Goal: Information Seeking & Learning: Learn about a topic

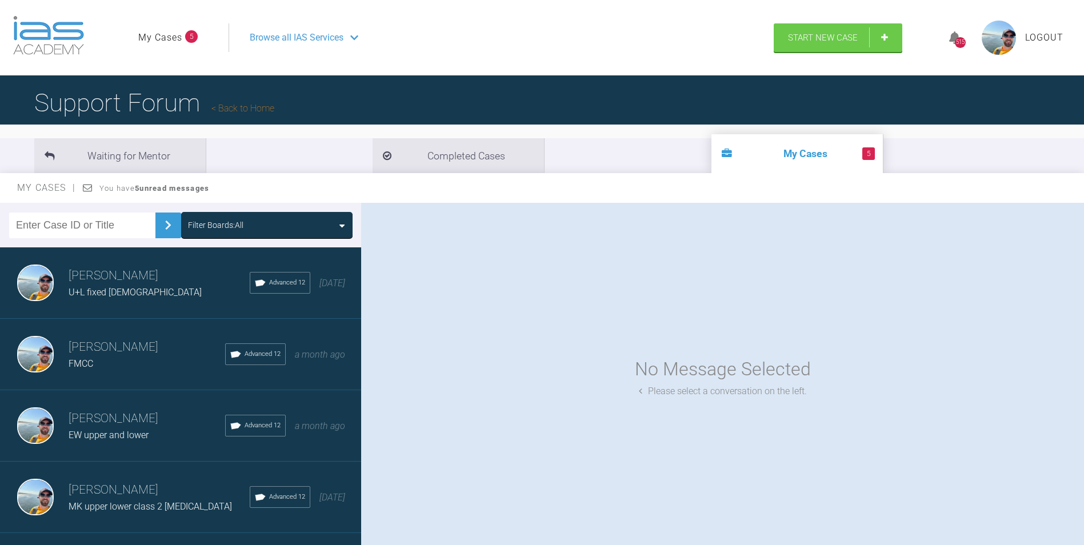
click at [111, 285] on h3 "[PERSON_NAME]" at bounding box center [159, 275] width 181 height 19
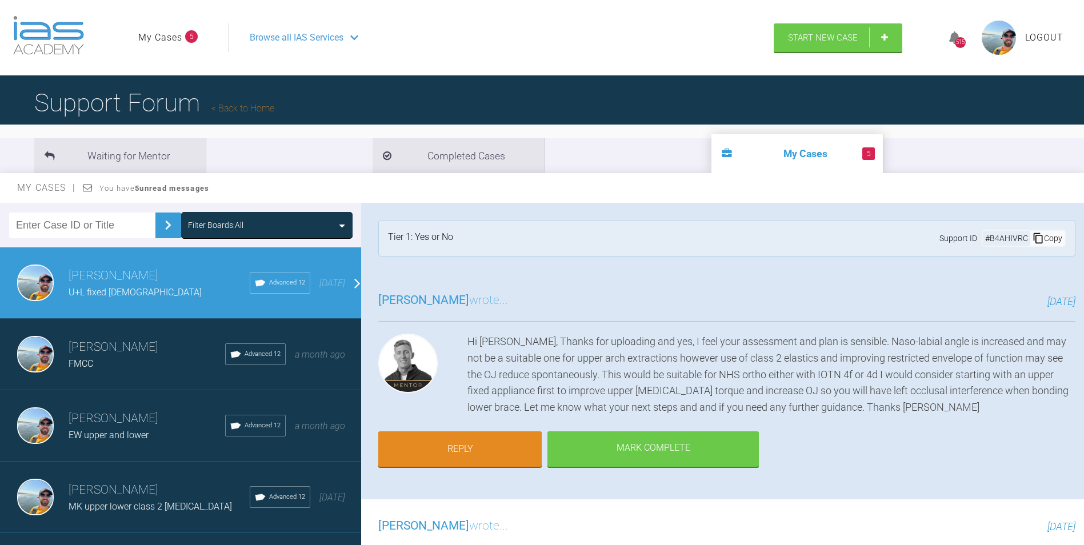
click at [106, 357] on h3 "[PERSON_NAME]" at bounding box center [147, 347] width 157 height 19
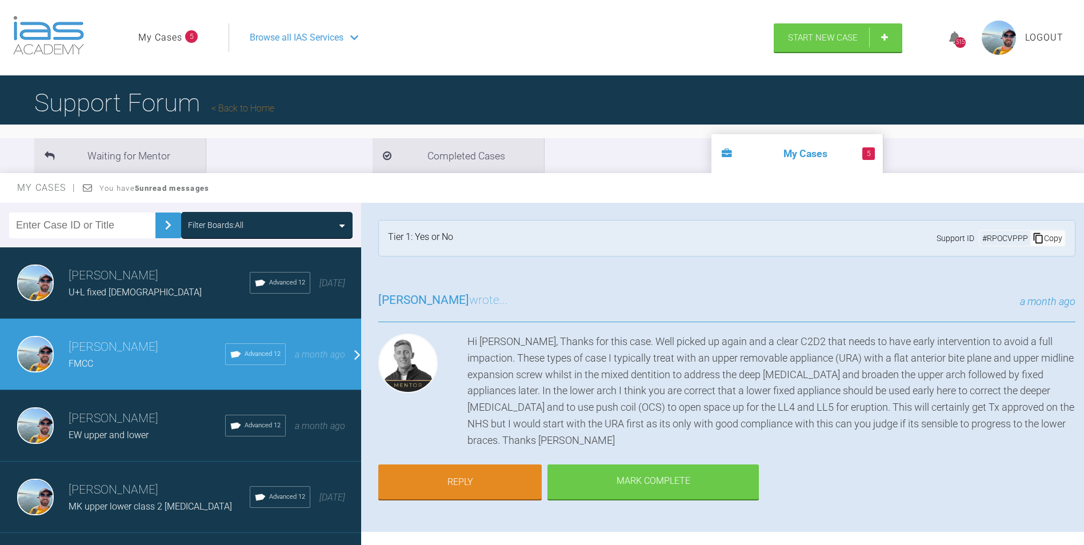
click at [117, 430] on span "EW upper and lower" at bounding box center [109, 435] width 80 height 11
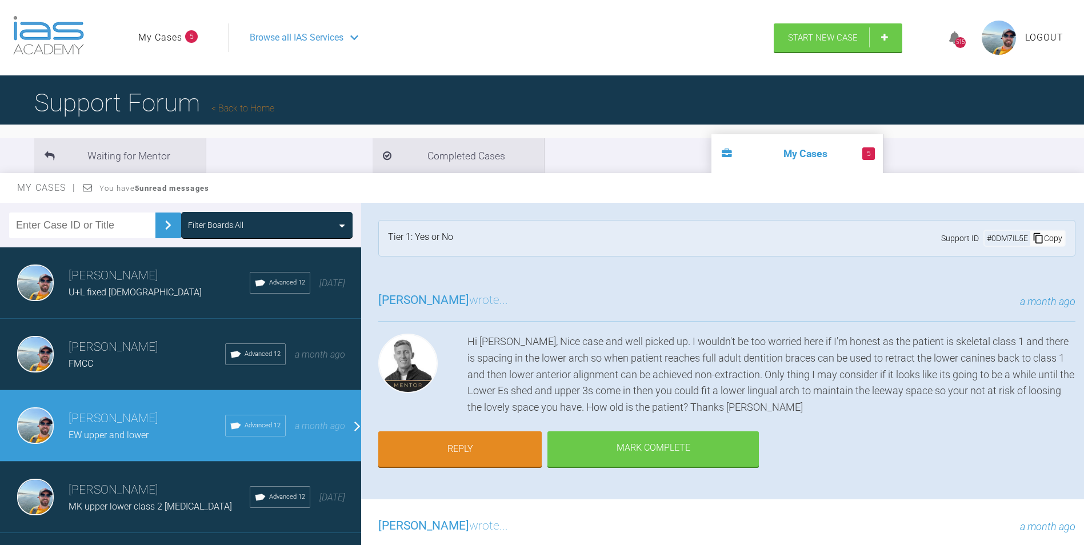
click at [119, 486] on h3 "[PERSON_NAME]" at bounding box center [159, 489] width 181 height 19
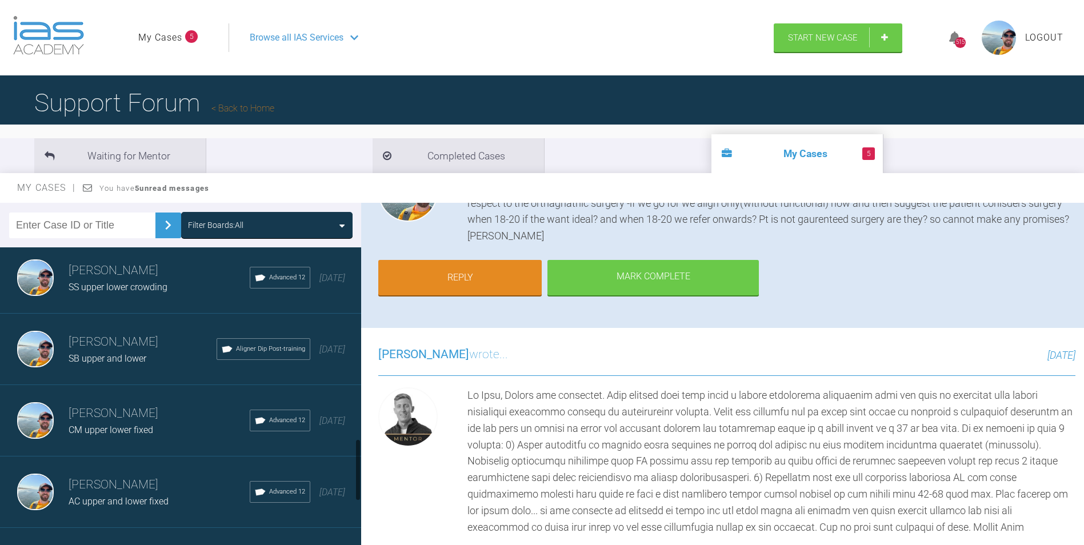
scroll to position [1028, 0]
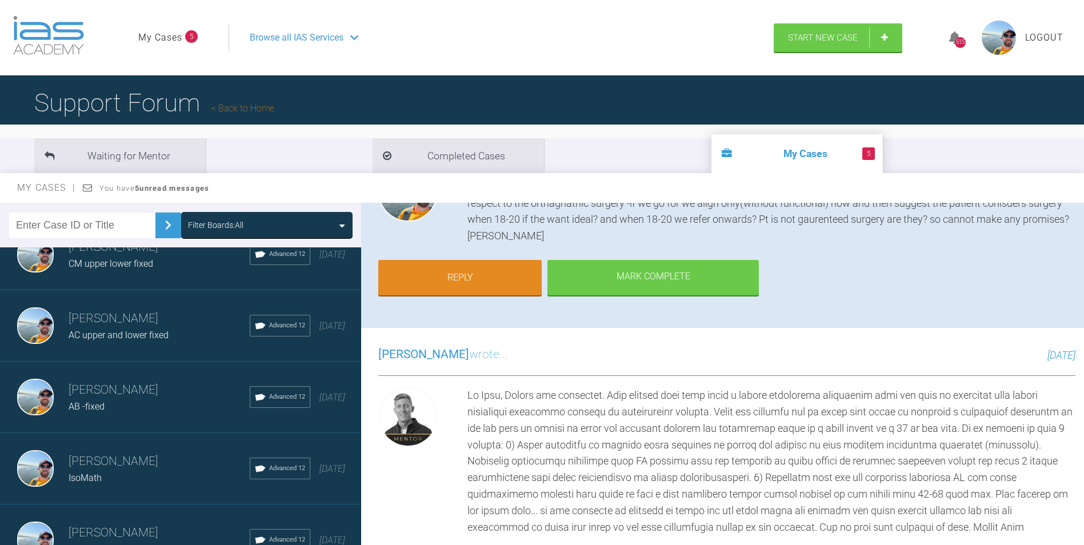
click at [118, 334] on span "AC upper and lower fixed" at bounding box center [119, 335] width 100 height 11
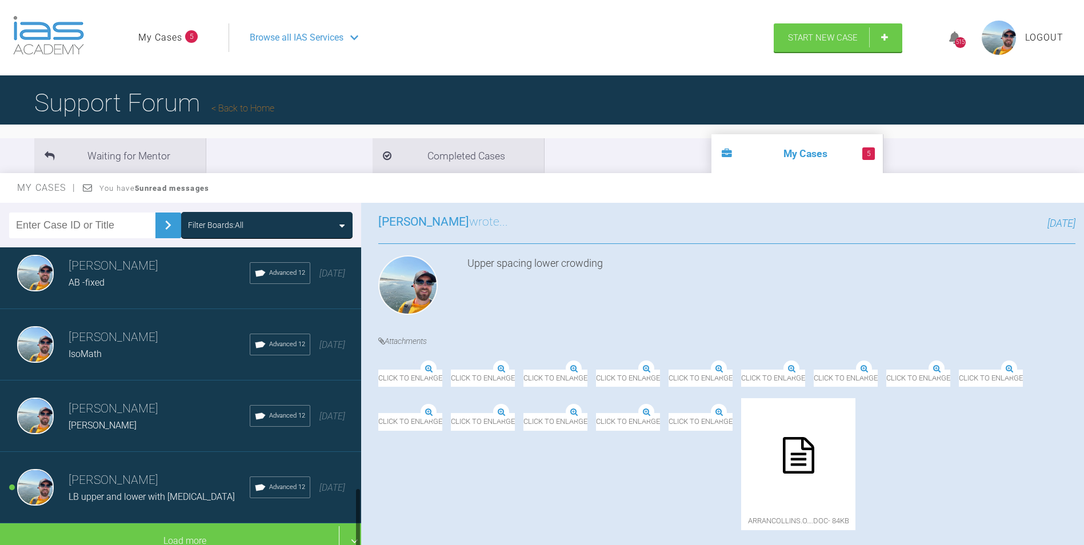
scroll to position [1161, 0]
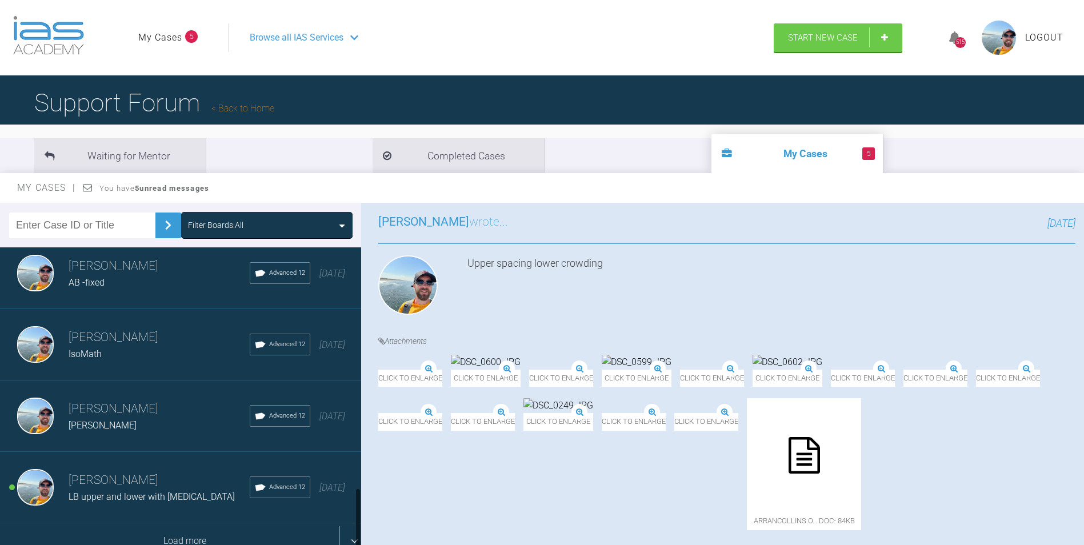
click at [170, 531] on div "Load more" at bounding box center [185, 540] width 370 height 35
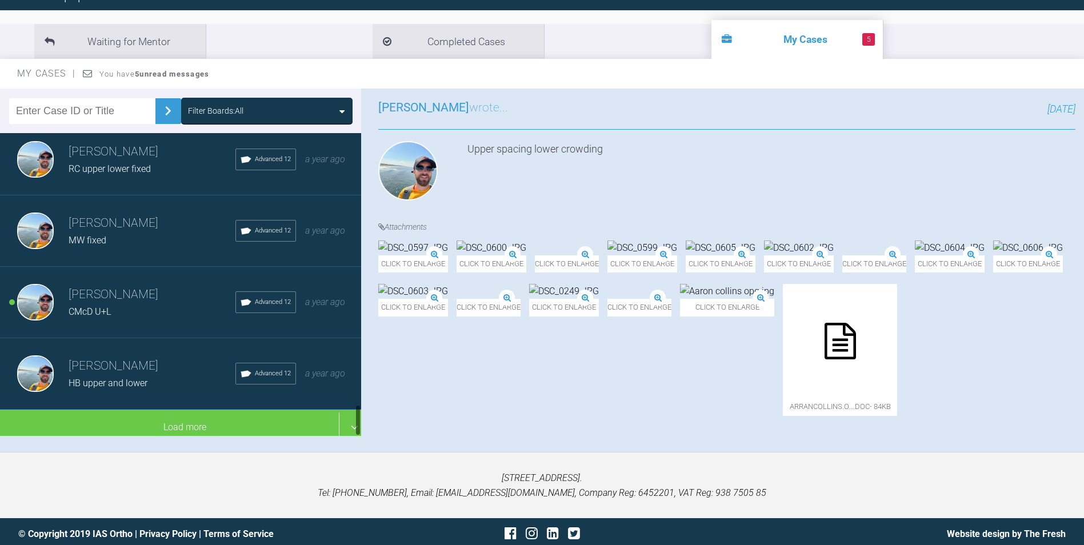
scroll to position [2604, 0]
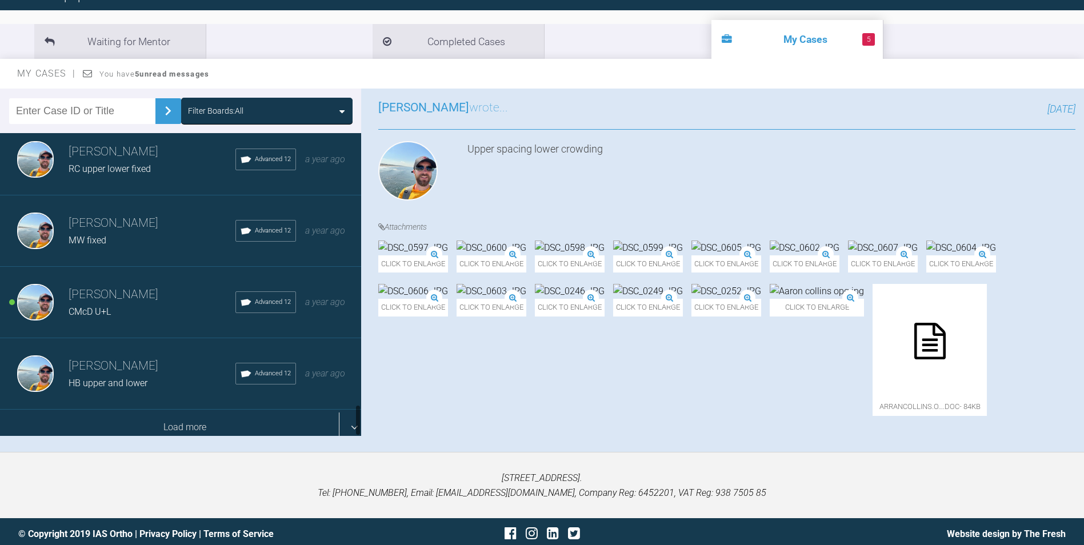
click at [166, 410] on div "Load more" at bounding box center [185, 427] width 370 height 35
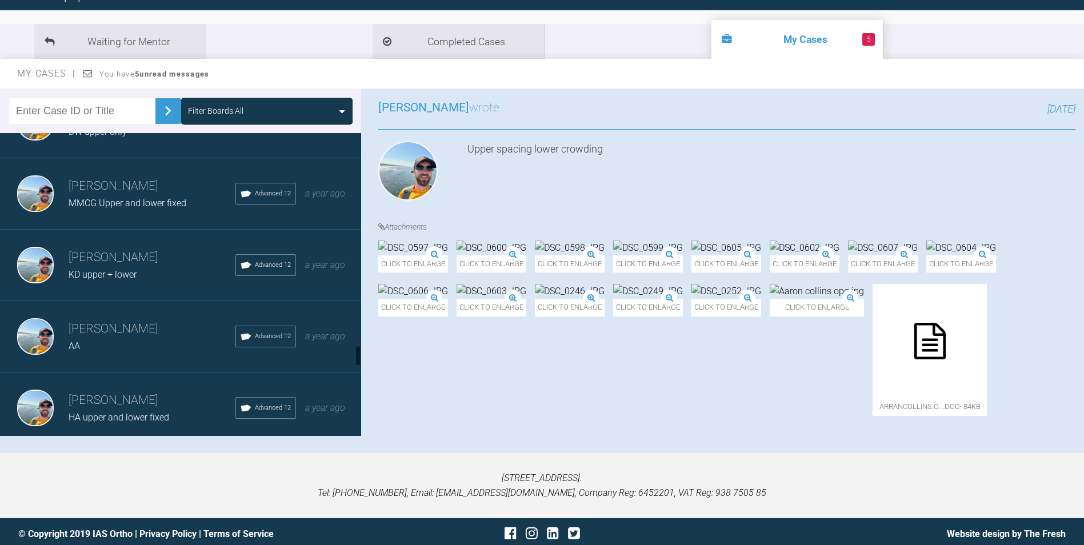
scroll to position [2718, 0]
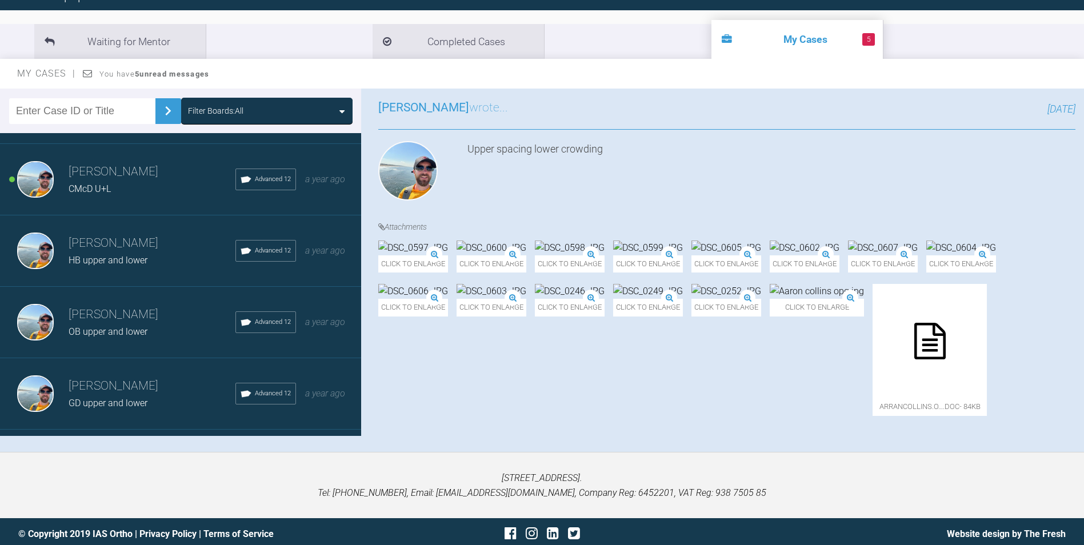
click at [75, 109] on input "text" at bounding box center [82, 111] width 146 height 26
type input "ga"
click at [159, 114] on img at bounding box center [168, 111] width 18 height 18
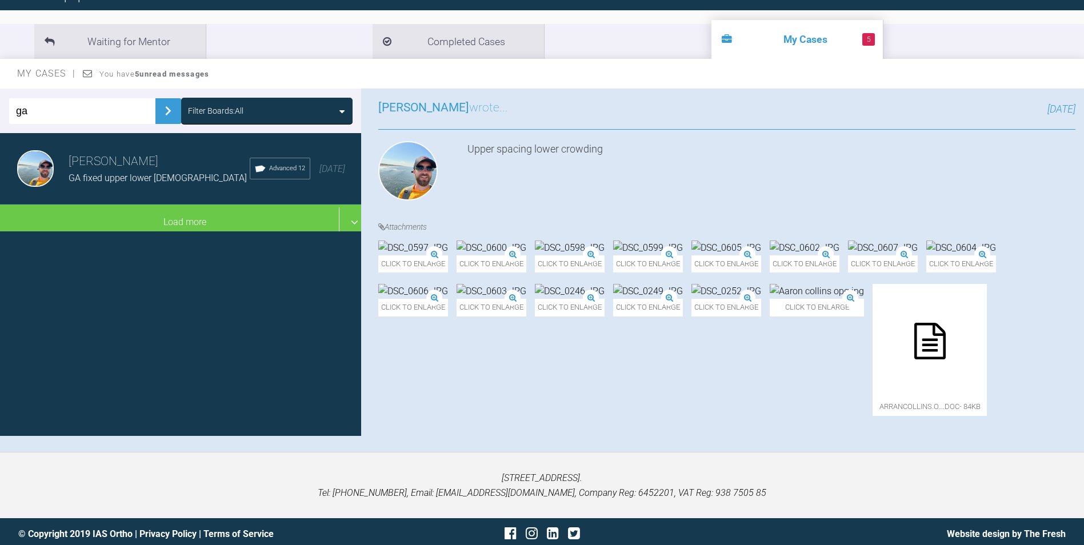
click at [119, 173] on span "GA fixed upper lower [DEMOGRAPHIC_DATA]" at bounding box center [158, 178] width 178 height 11
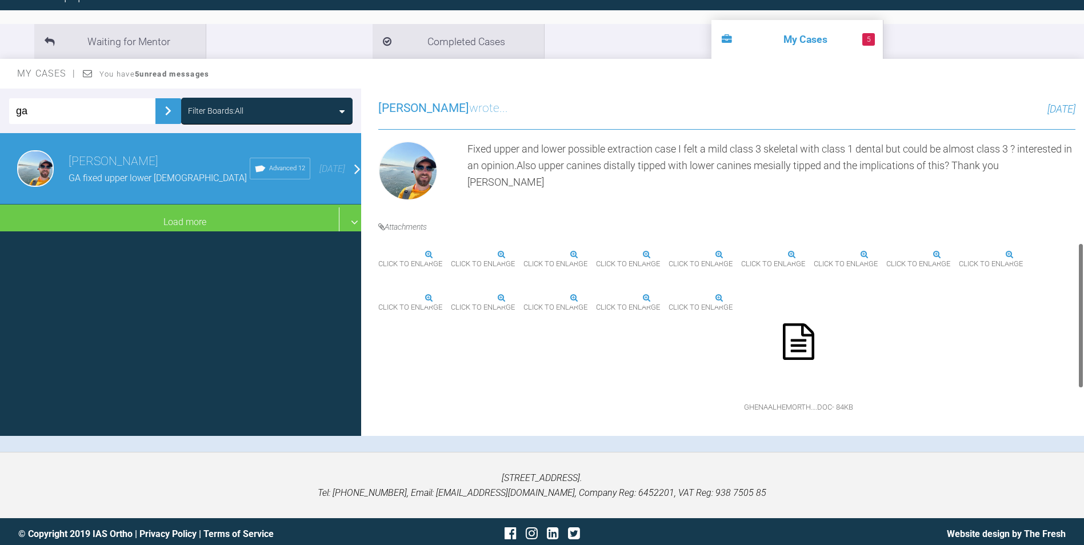
scroll to position [308, 0]
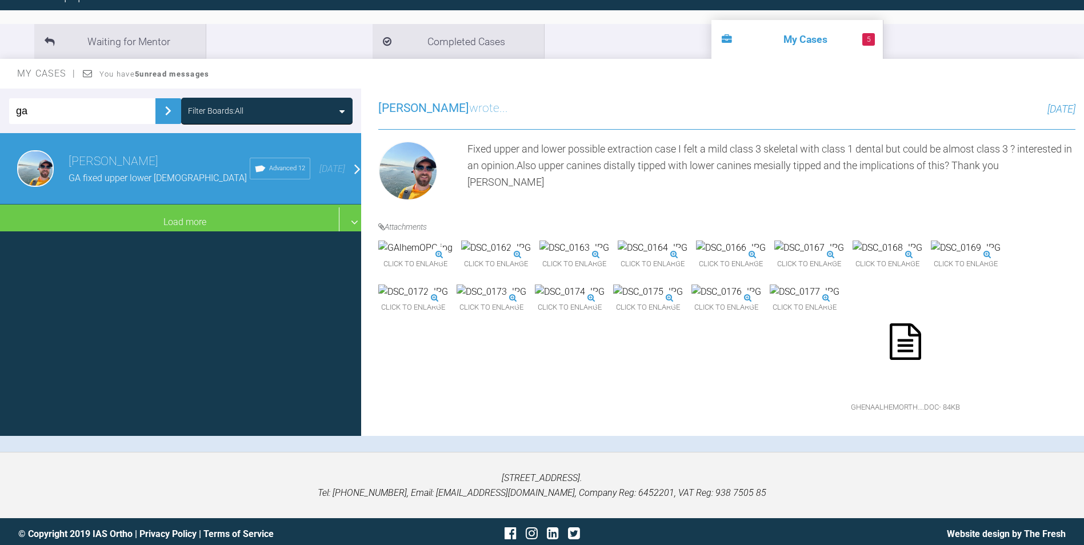
click at [531, 255] on img at bounding box center [496, 248] width 70 height 15
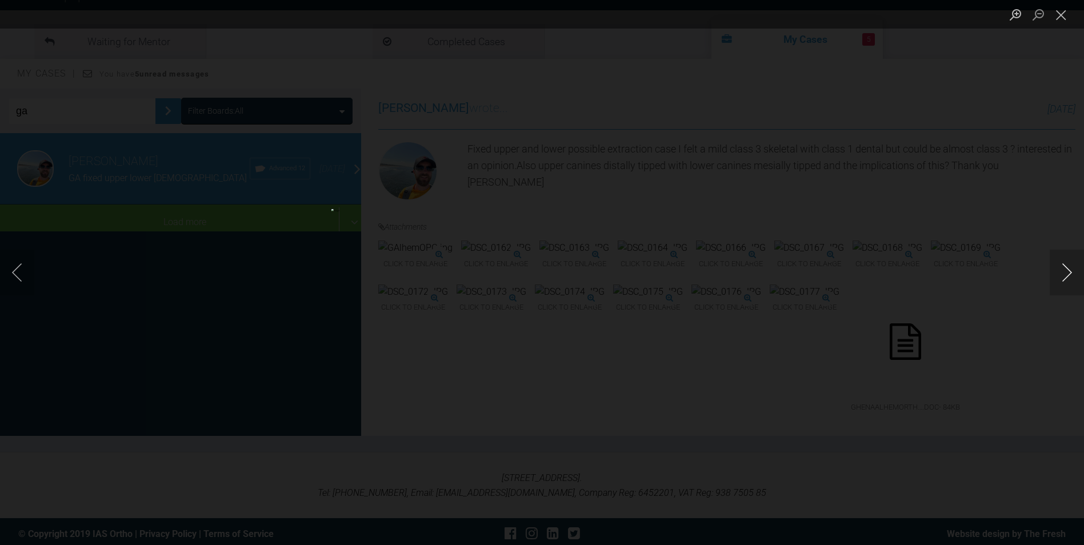
click at [1061, 270] on button "Next image" at bounding box center [1067, 273] width 34 height 46
click at [1056, 15] on button "Close lightbox" at bounding box center [1061, 15] width 23 height 20
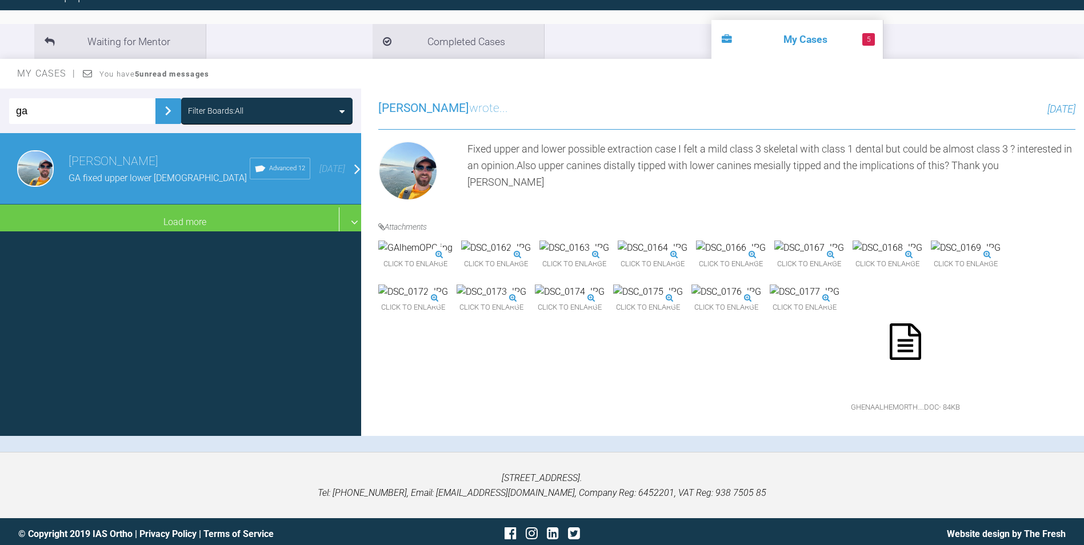
click at [531, 255] on img at bounding box center [496, 248] width 70 height 15
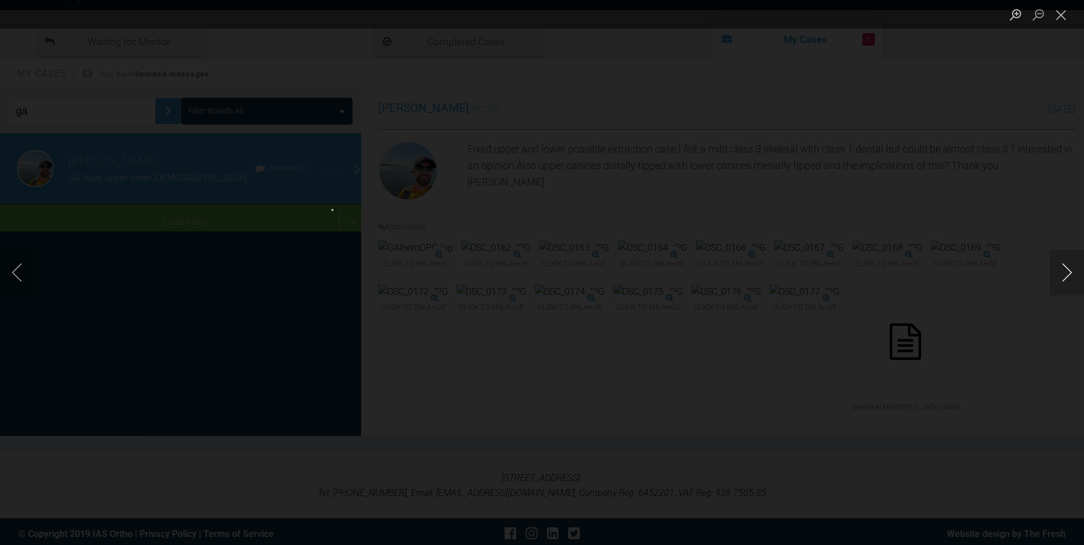
click at [1067, 271] on button "Next image" at bounding box center [1067, 273] width 34 height 46
click at [1062, 15] on button "Close lightbox" at bounding box center [1061, 15] width 23 height 20
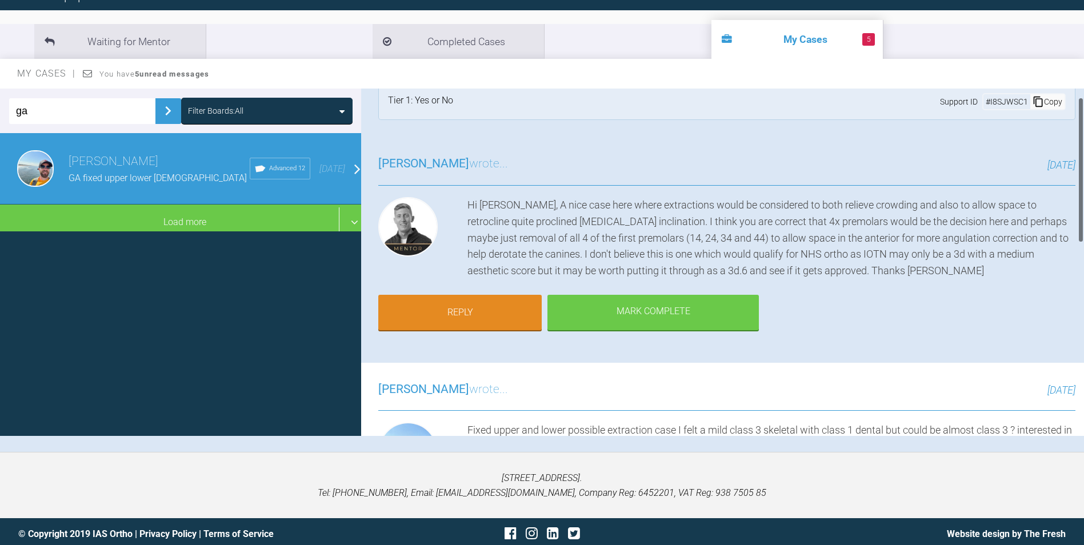
scroll to position [0, 0]
